Goal: Find specific page/section: Find specific page/section

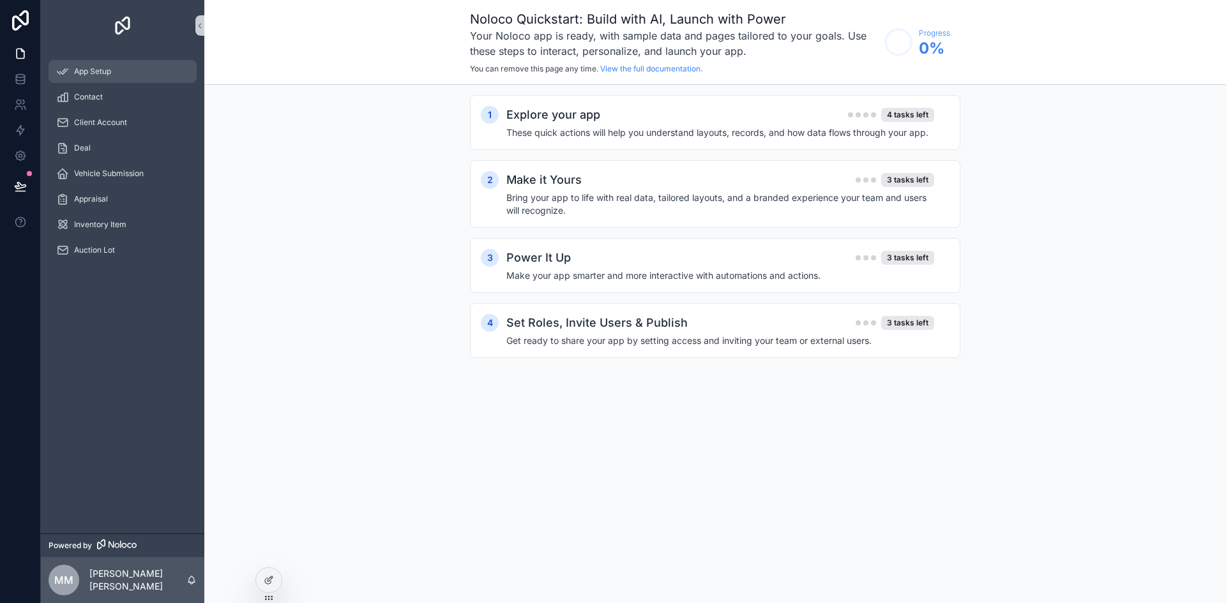
click at [100, 70] on span "App Setup" at bounding box center [92, 71] width 37 height 10
click at [103, 95] on div "Contact" at bounding box center [122, 97] width 133 height 20
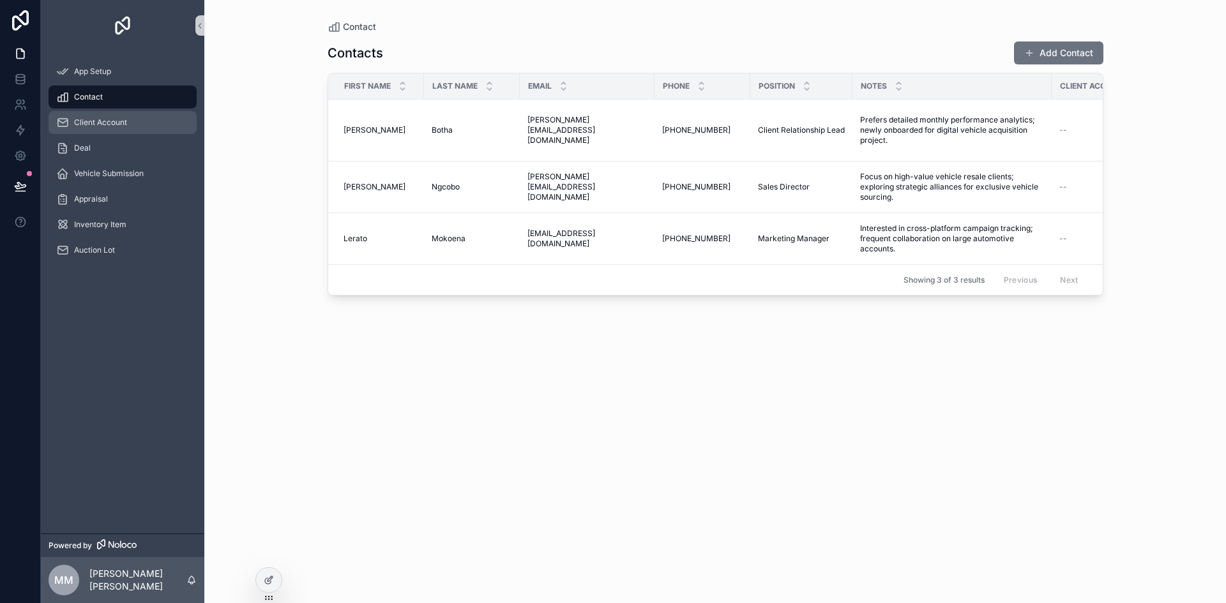
click at [109, 117] on span "Client Account" at bounding box center [100, 122] width 53 height 10
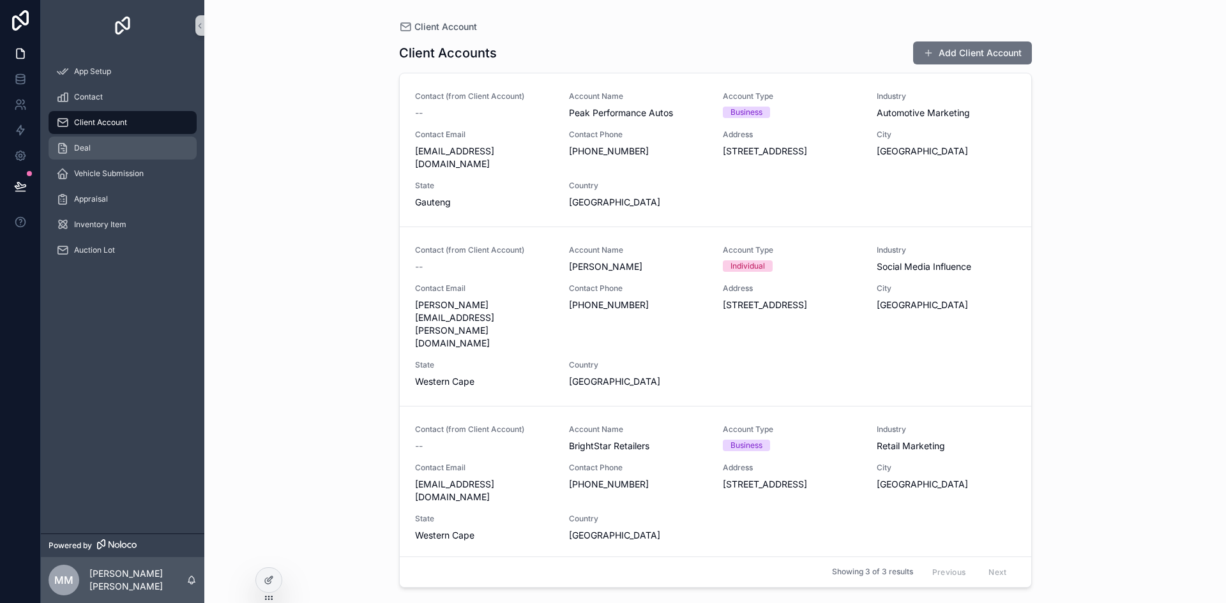
click at [110, 141] on div "Deal" at bounding box center [122, 148] width 133 height 20
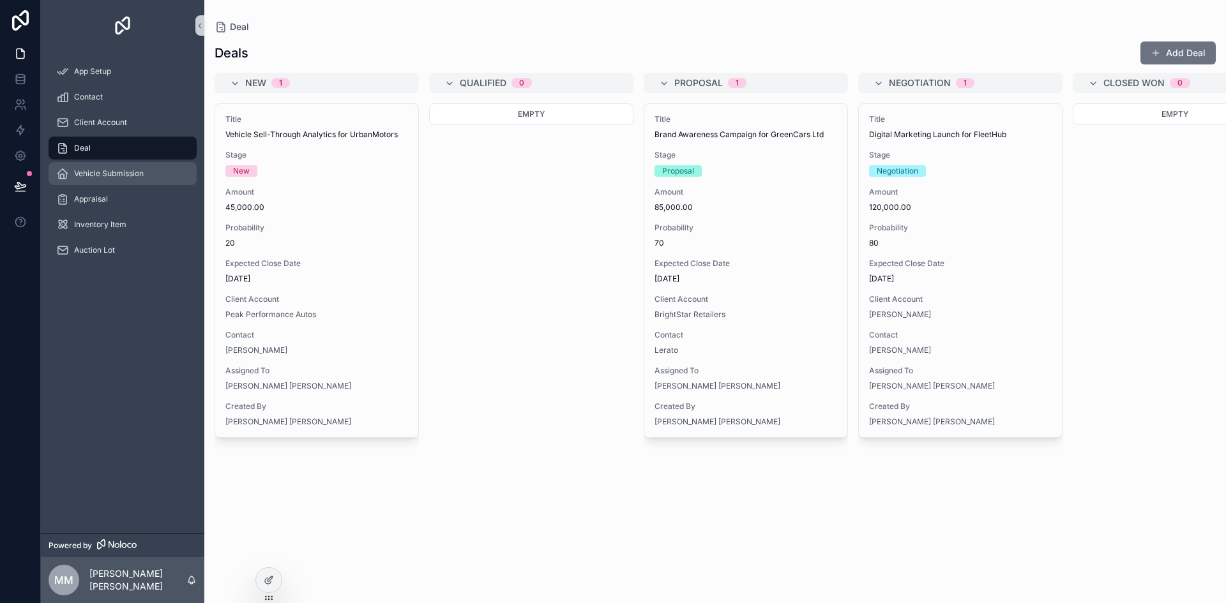
click at [117, 169] on span "Vehicle Submission" at bounding box center [109, 174] width 70 height 10
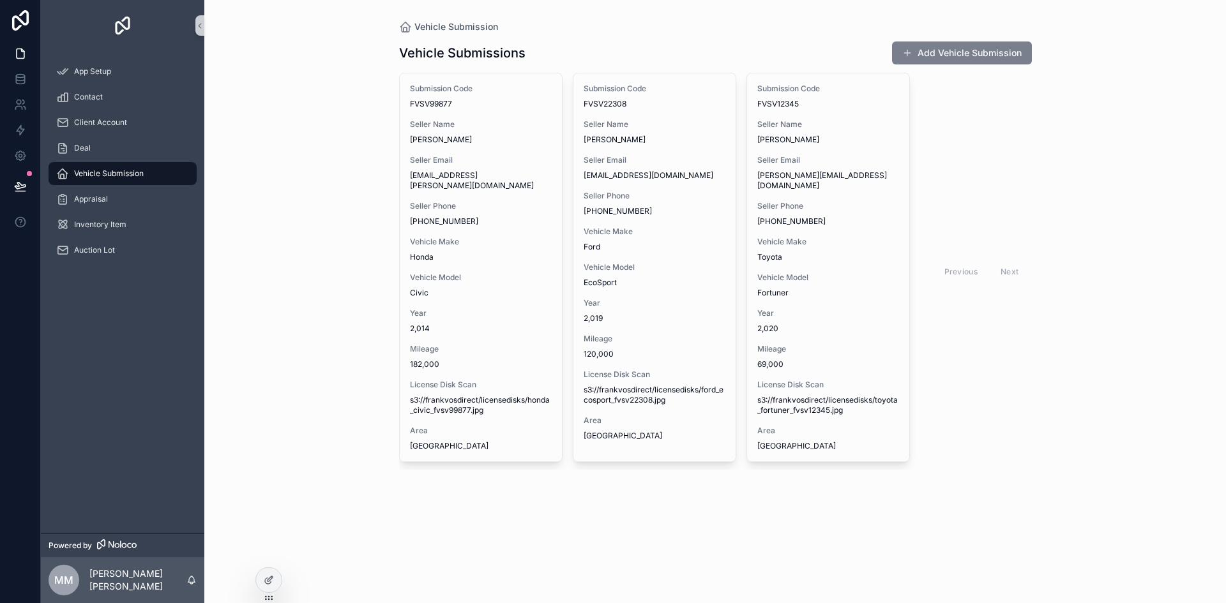
click at [935, 49] on button "Add Vehicle Submission" at bounding box center [962, 53] width 140 height 23
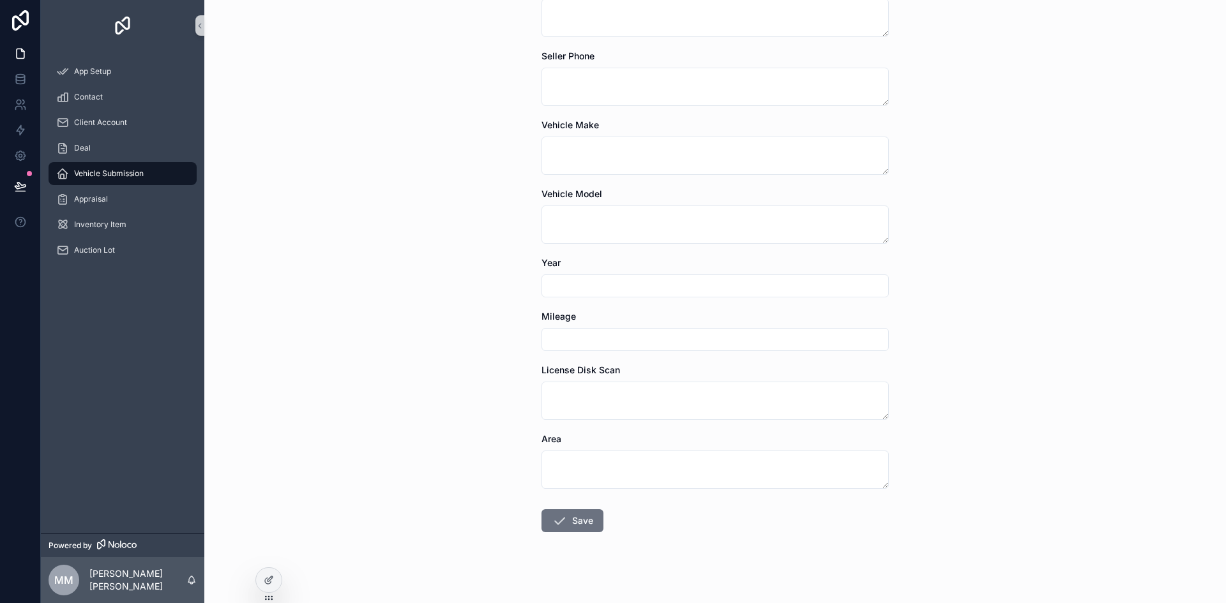
scroll to position [245, 0]
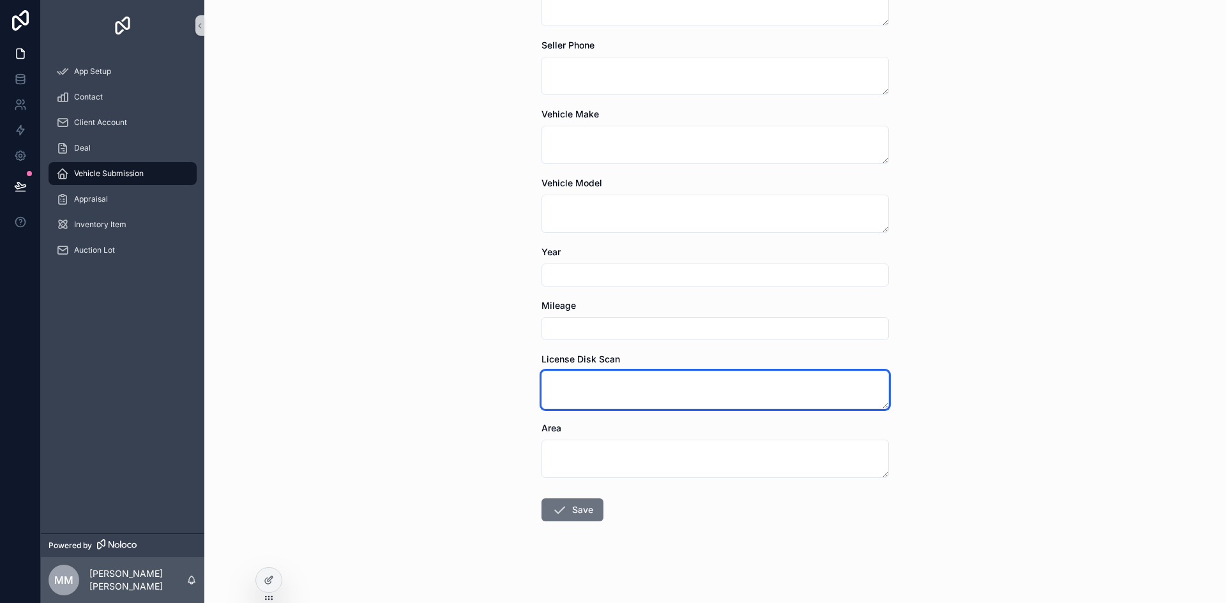
click at [660, 395] on textarea "scrollable content" at bounding box center [714, 390] width 347 height 38
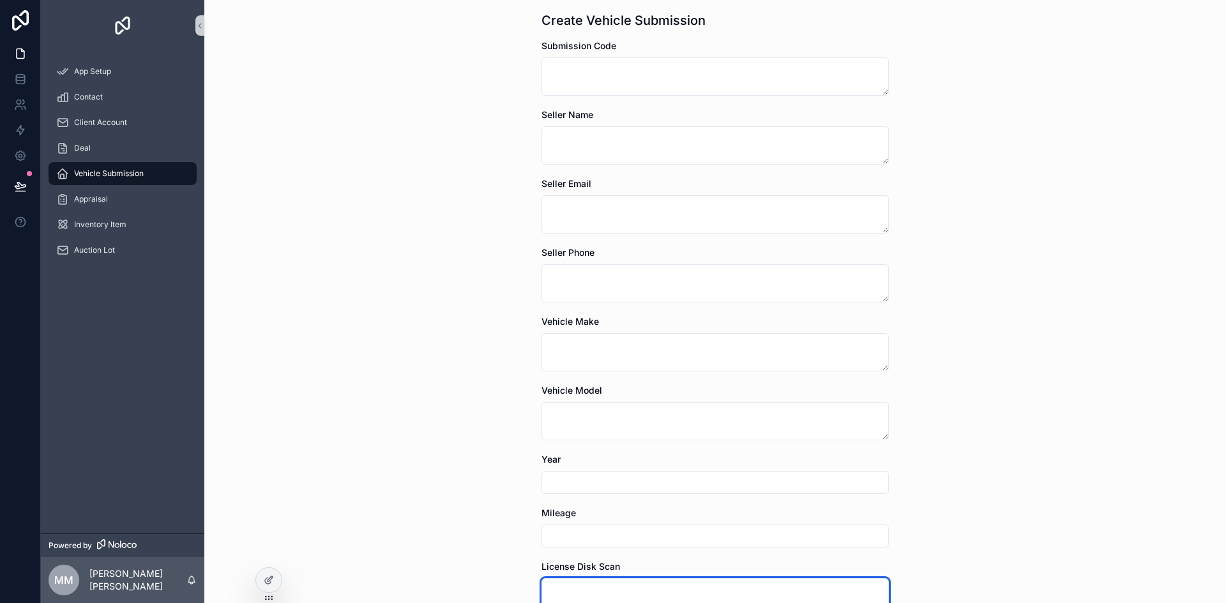
scroll to position [0, 0]
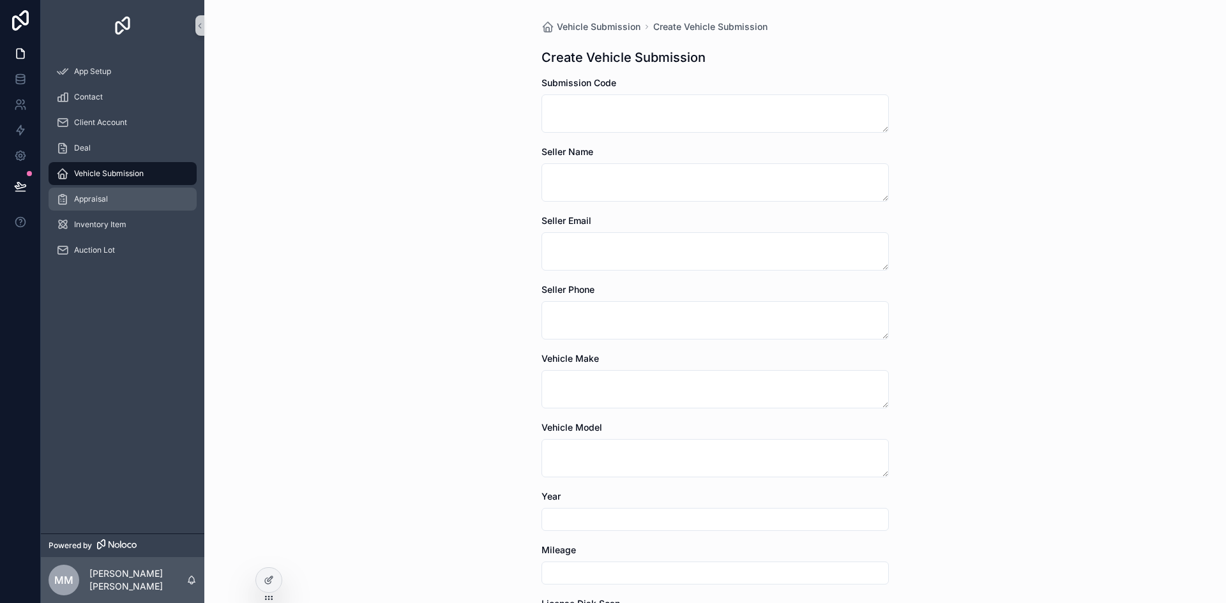
click at [148, 192] on div "Appraisal" at bounding box center [122, 199] width 133 height 20
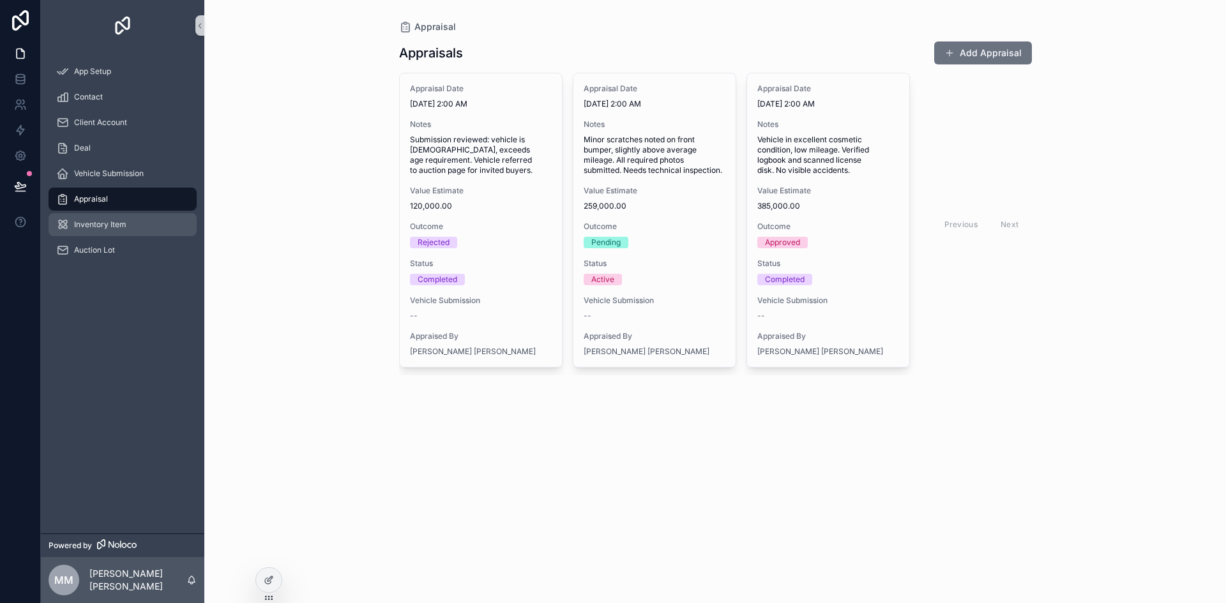
click at [123, 225] on span "Inventory Item" at bounding box center [100, 225] width 52 height 10
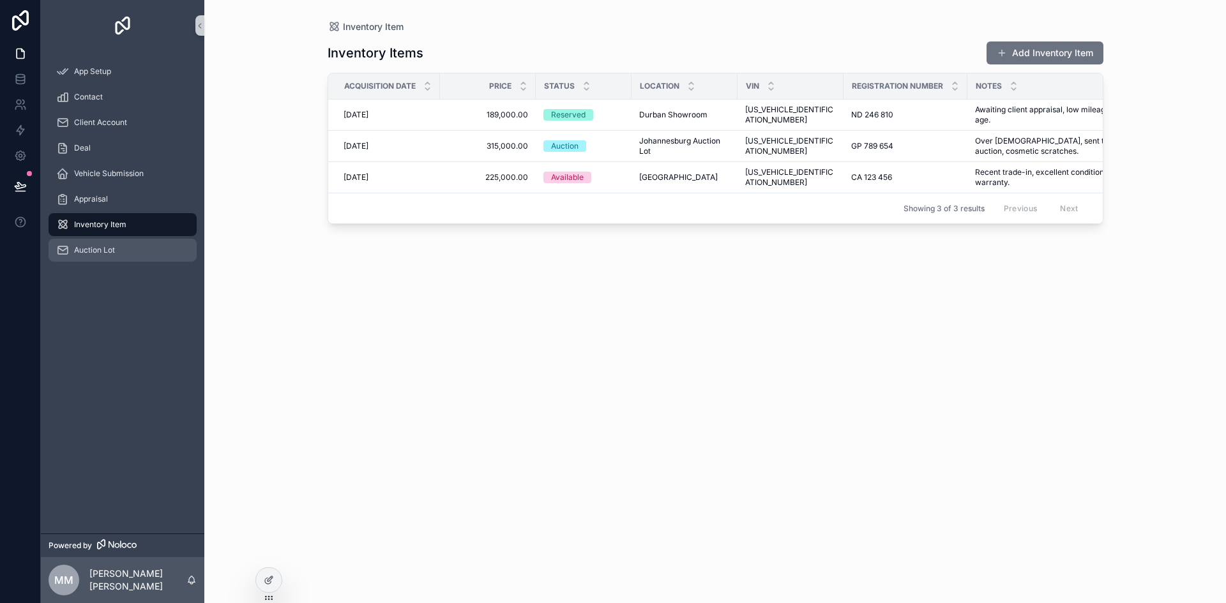
click at [122, 253] on div "Auction Lot" at bounding box center [122, 250] width 133 height 20
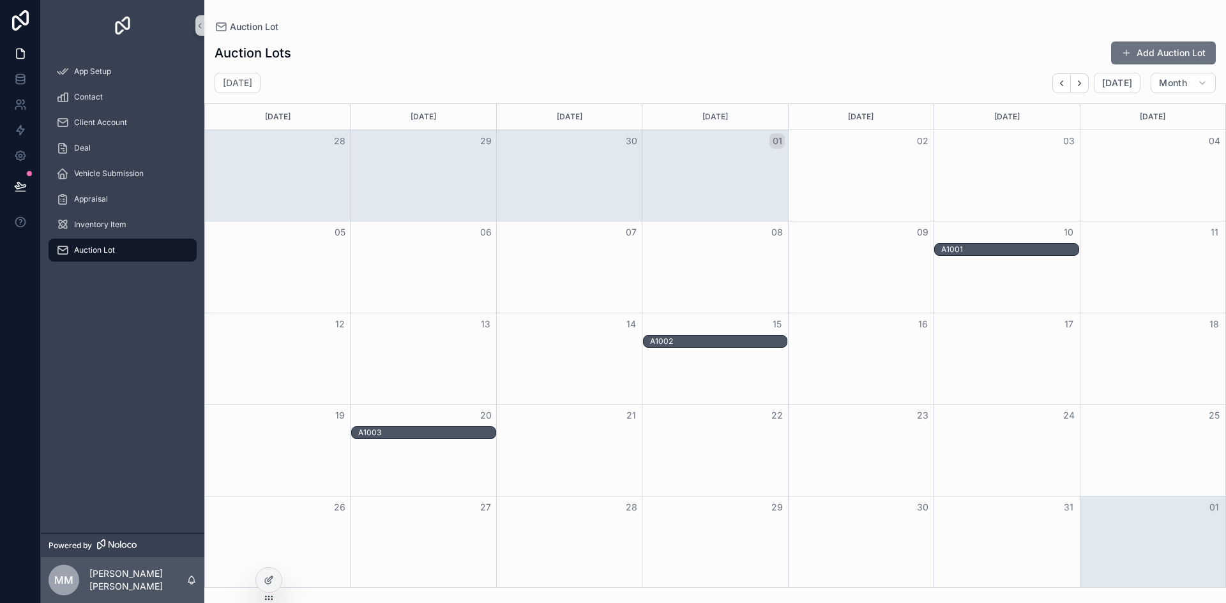
click at [683, 342] on div "A1002" at bounding box center [718, 341] width 137 height 10
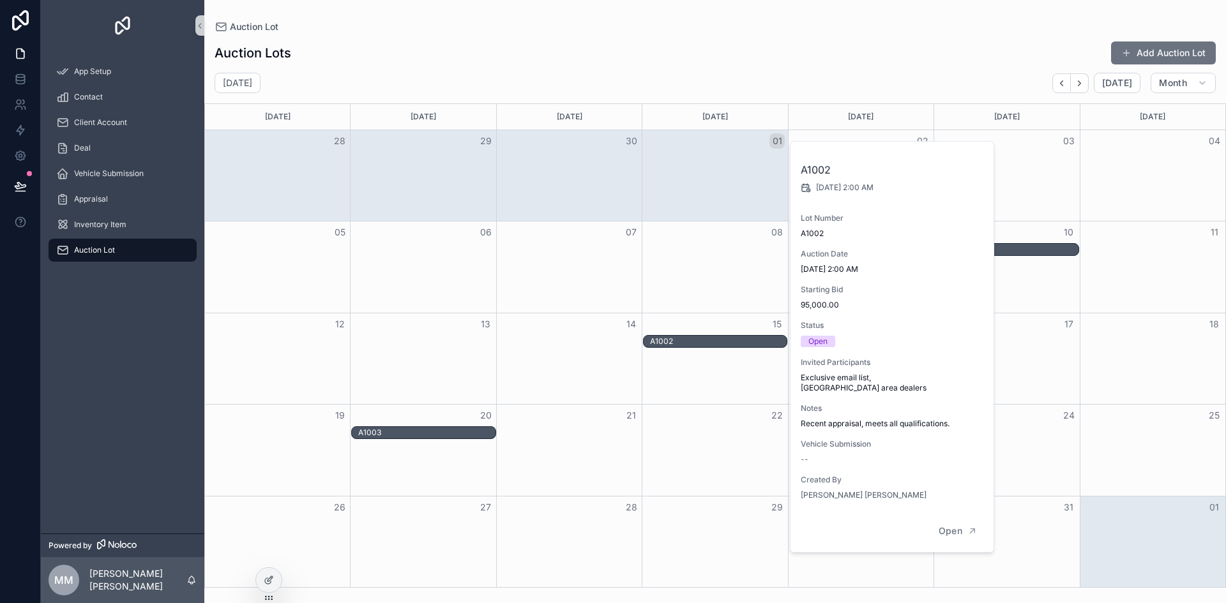
click at [445, 432] on div "A1003" at bounding box center [426, 433] width 137 height 10
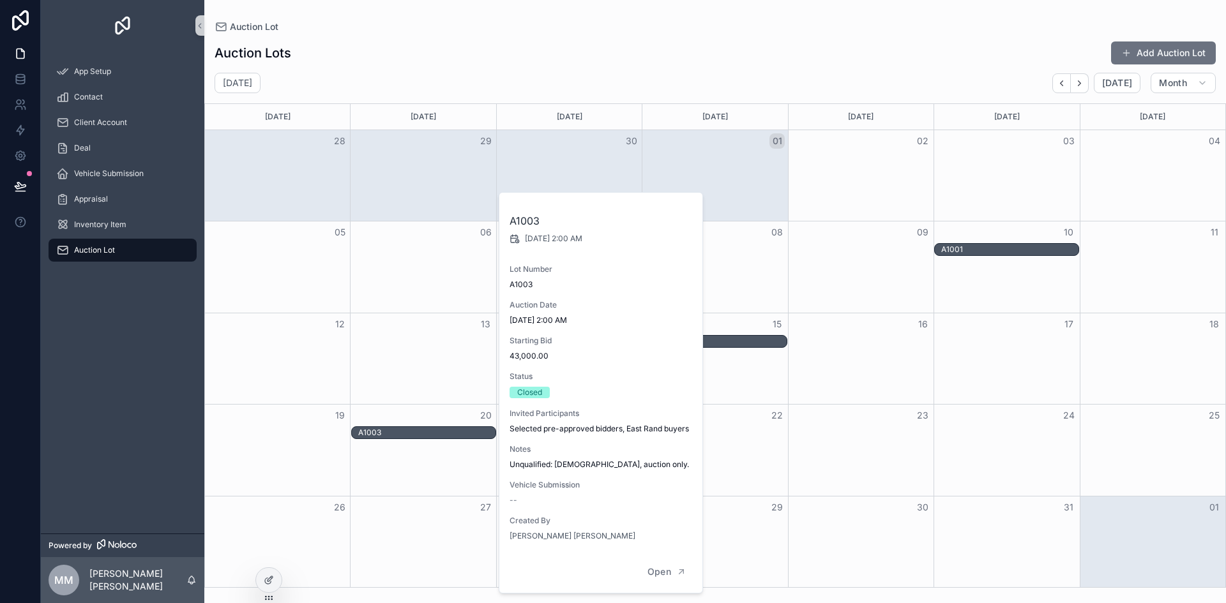
click at [157, 338] on div "App Setup Contact Client Account Deal Vehicle Submission Appraisal Inventory It…" at bounding box center [122, 292] width 163 height 483
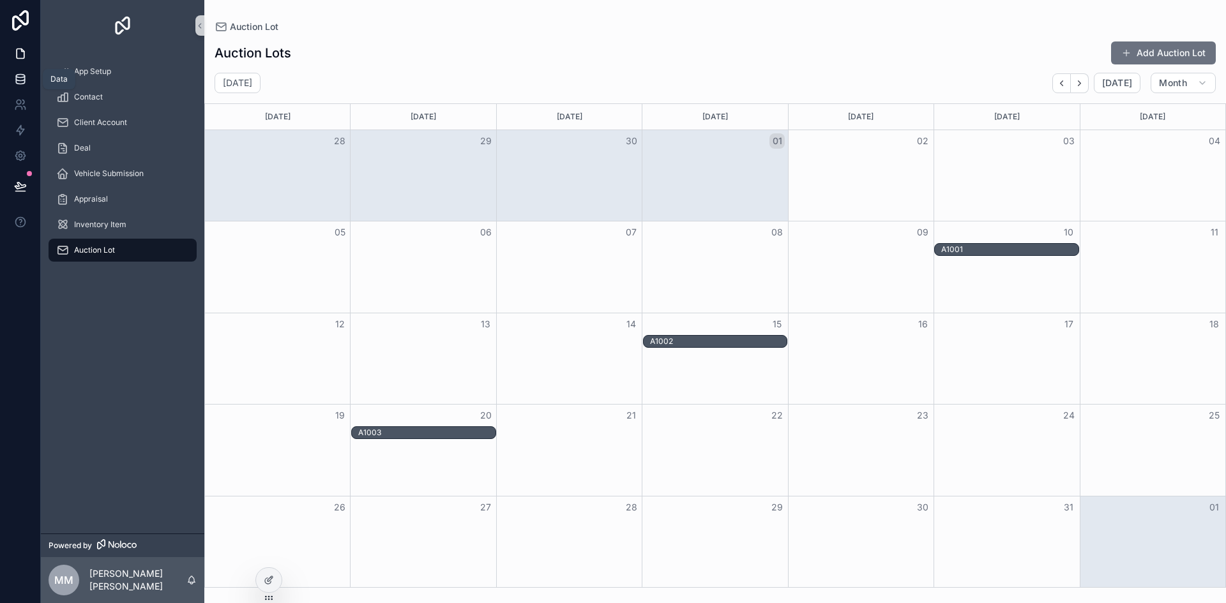
click at [26, 82] on icon at bounding box center [20, 79] width 13 height 13
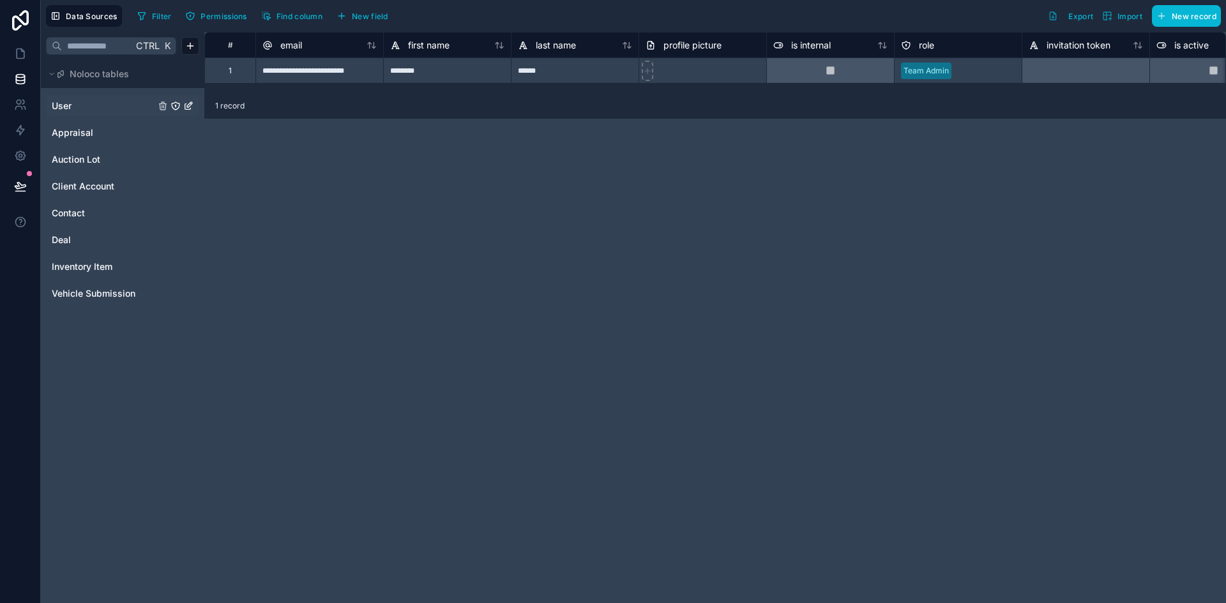
click at [66, 104] on span "User" at bounding box center [62, 106] width 20 height 13
click at [85, 141] on div "Appraisal" at bounding box center [122, 133] width 153 height 20
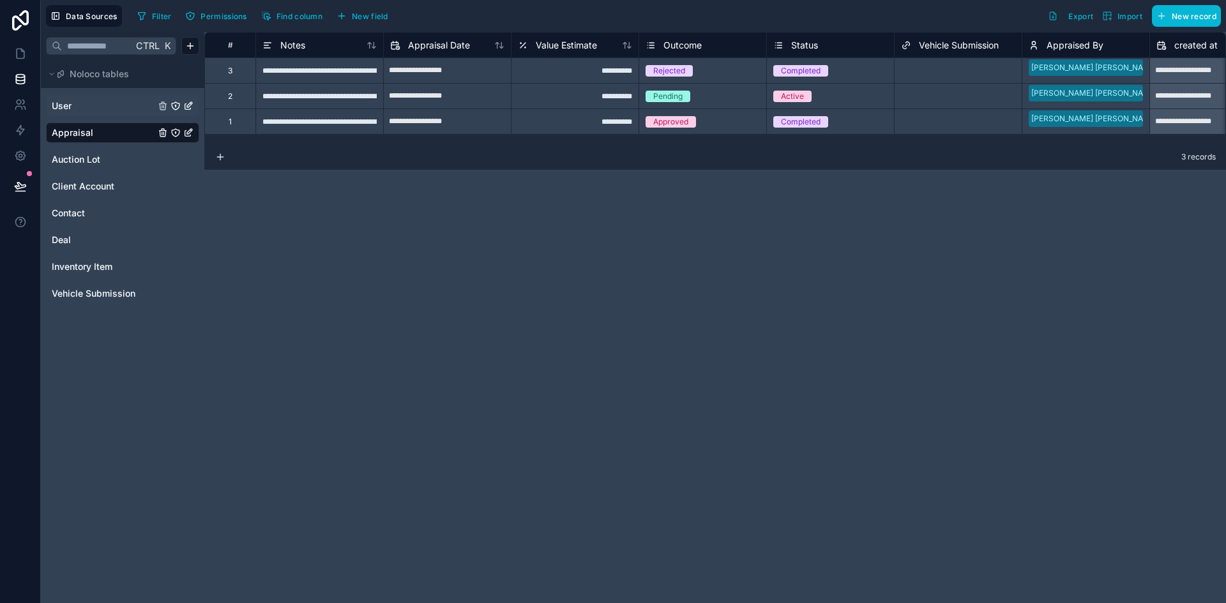
click at [137, 104] on link "User" at bounding box center [103, 106] width 103 height 13
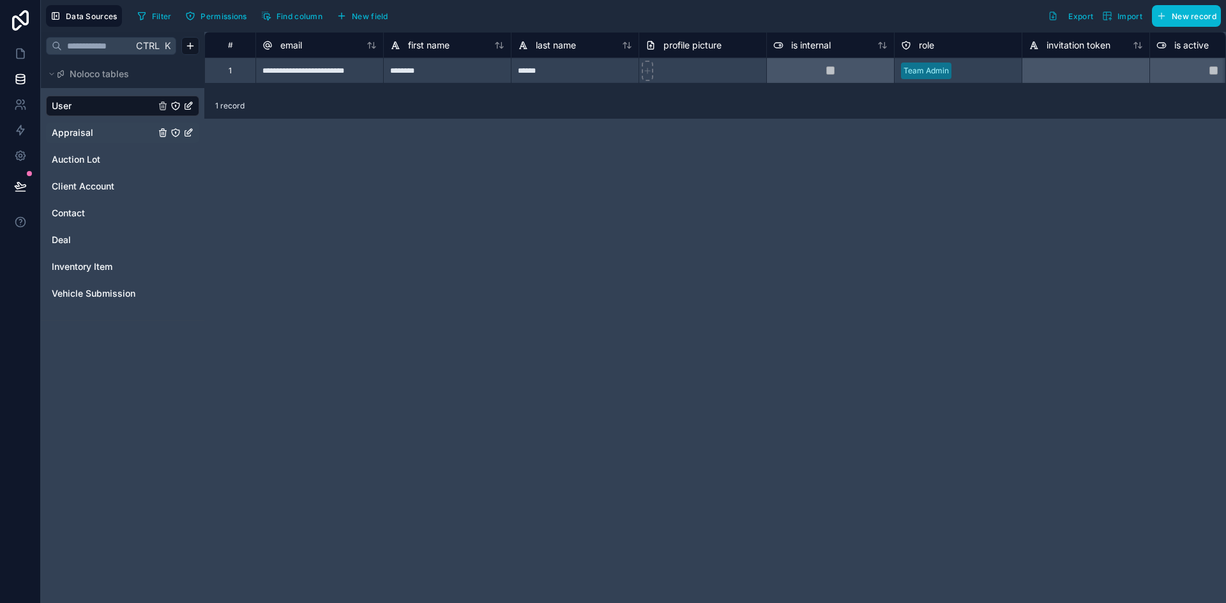
click at [128, 134] on link "Appraisal" at bounding box center [103, 132] width 103 height 13
